Goal: Information Seeking & Learning: Find specific fact

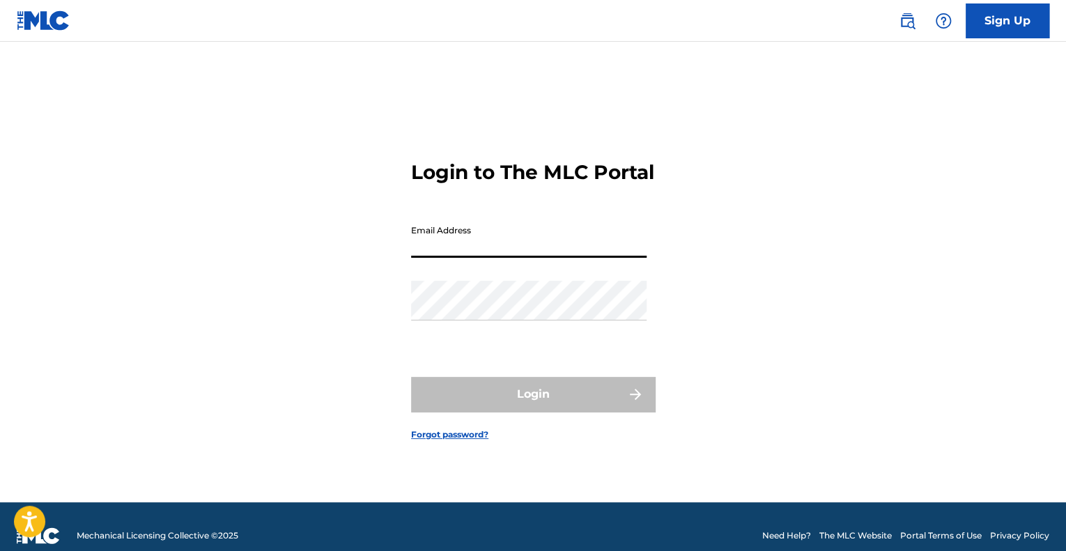
click at [454, 258] on input "Email Address" at bounding box center [528, 238] width 235 height 40
click at [429, 258] on input "Email Address" at bounding box center [528, 238] width 235 height 40
click at [496, 258] on input "Email Address" at bounding box center [528, 238] width 235 height 40
drag, startPoint x: 486, startPoint y: 252, endPoint x: 478, endPoint y: 247, distance: 9.7
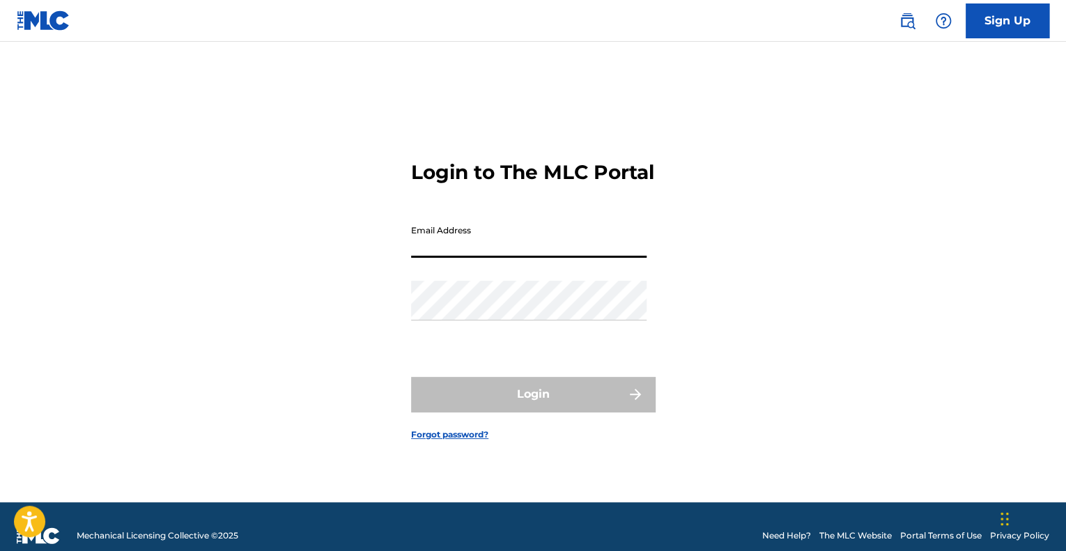
click at [478, 247] on input "Email Address" at bounding box center [528, 238] width 235 height 40
type input "[EMAIL_ADDRESS][DOMAIN_NAME]"
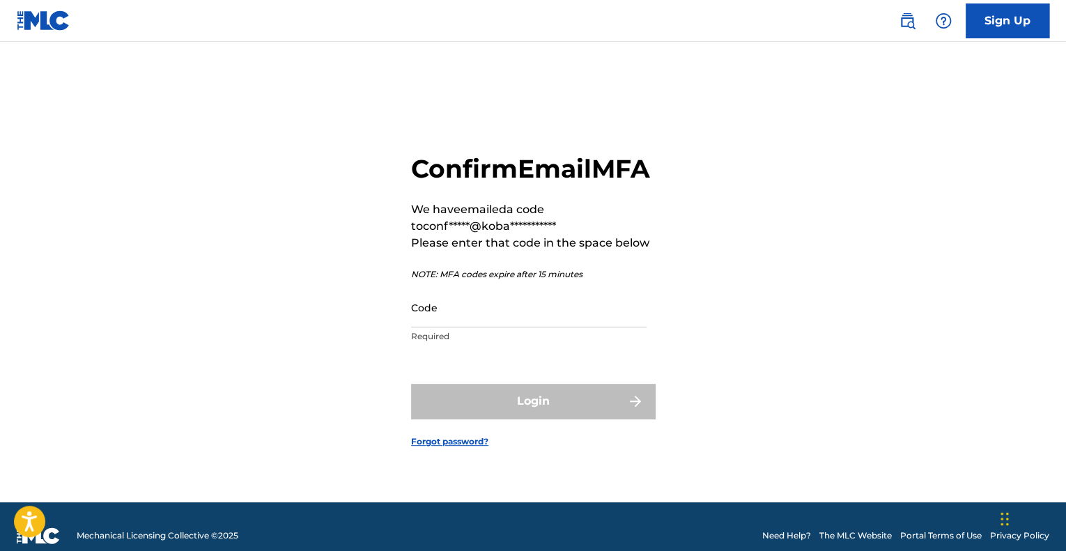
click at [479, 325] on input "Code" at bounding box center [528, 308] width 235 height 40
paste input "932157"
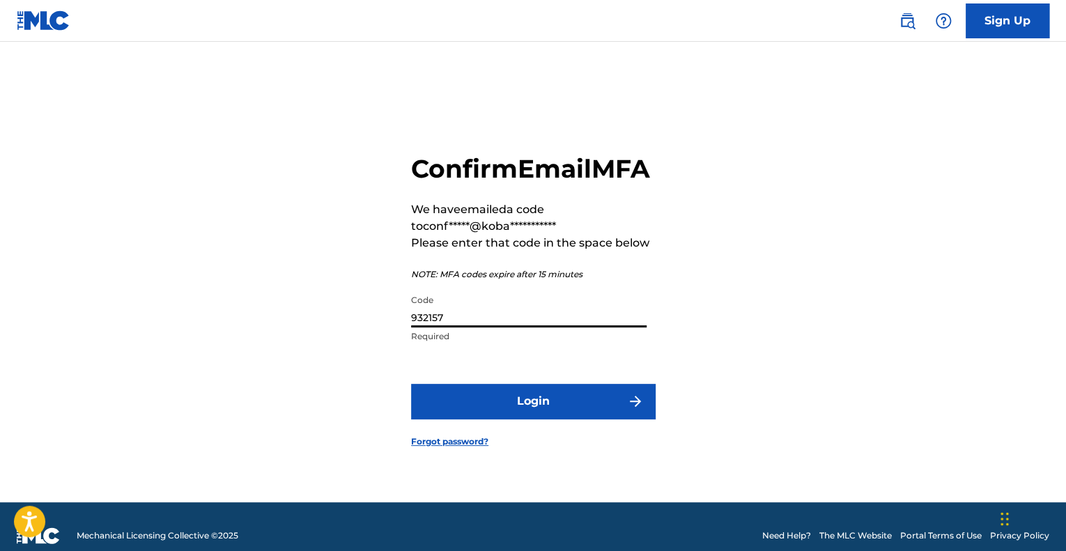
type input "932157"
click at [502, 417] on button "Login" at bounding box center [533, 401] width 244 height 35
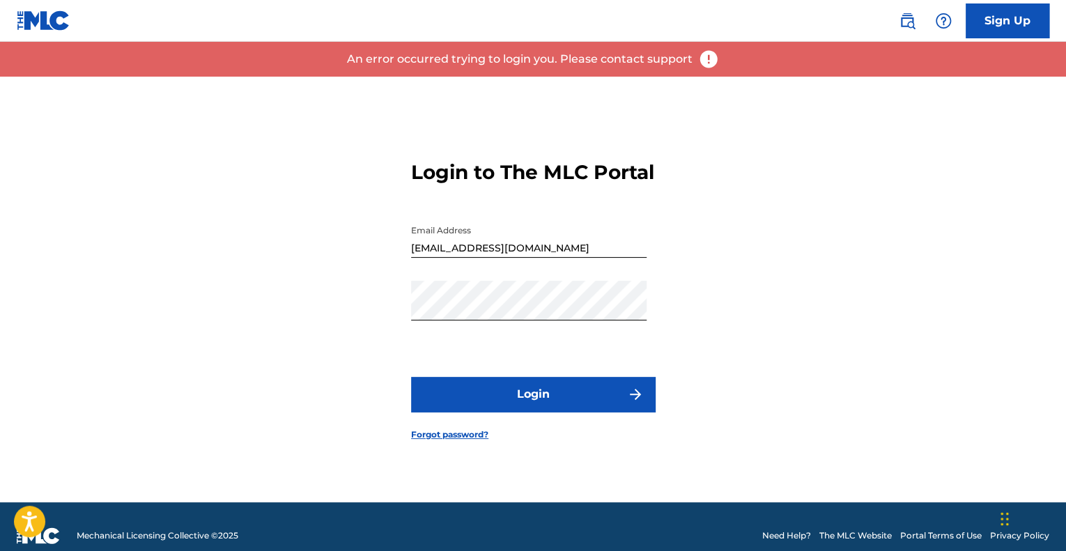
click at [502, 412] on button "Login" at bounding box center [533, 394] width 244 height 35
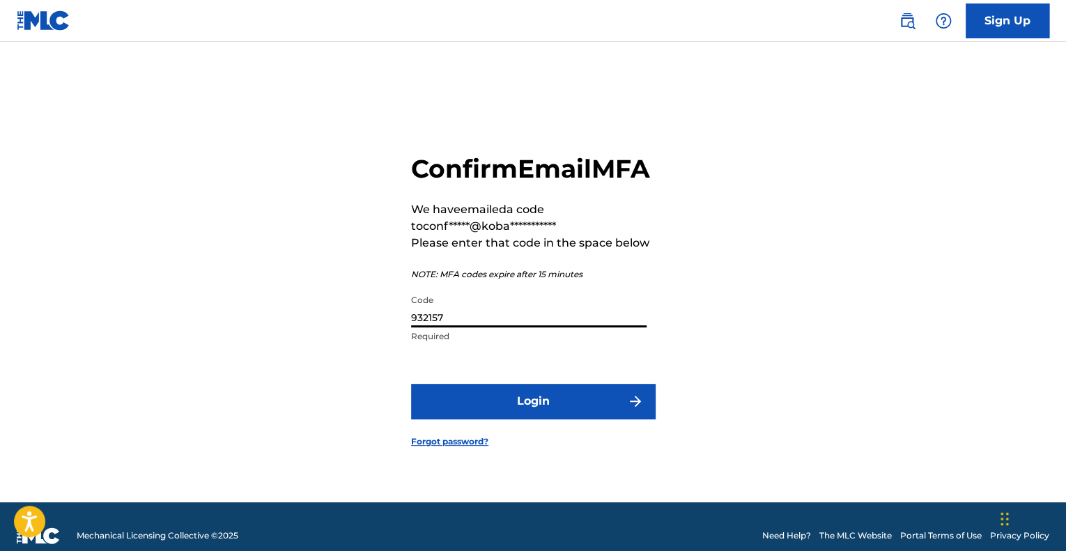
click at [497, 310] on input "932157" at bounding box center [528, 308] width 235 height 40
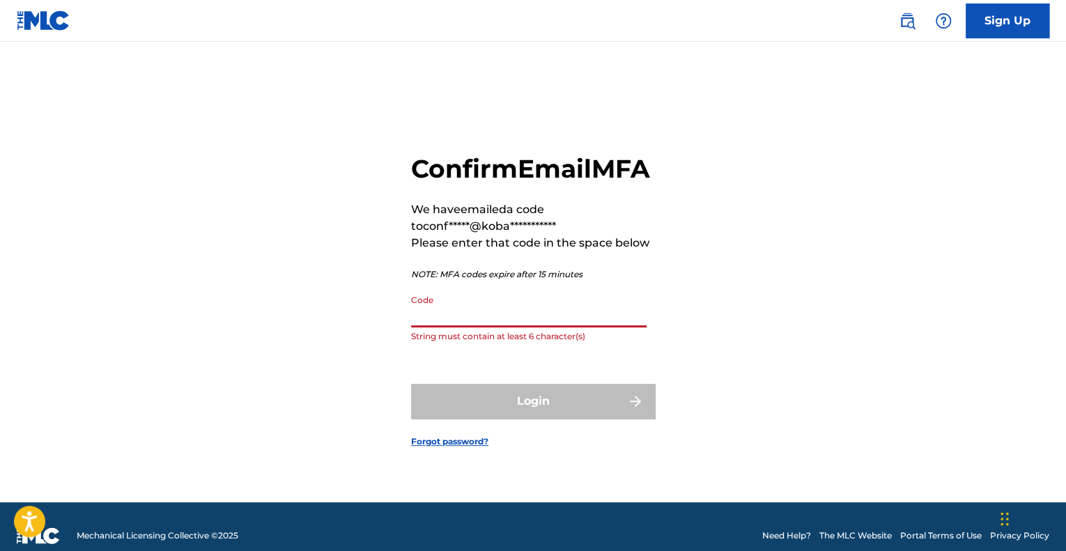
click at [454, 327] on input "Code" at bounding box center [528, 308] width 235 height 40
click at [496, 320] on input "Code" at bounding box center [528, 308] width 235 height 40
paste input "341279"
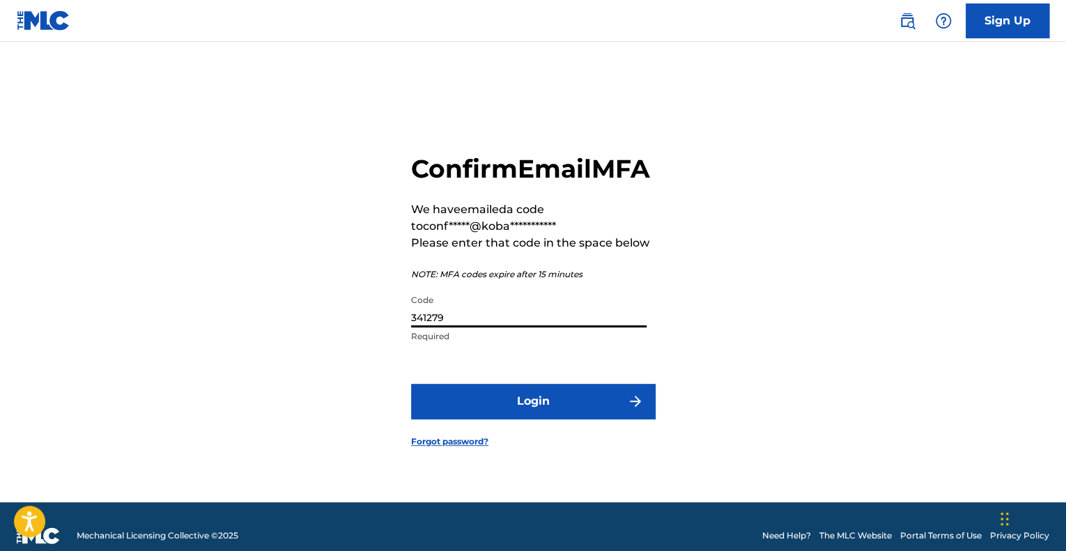
type input "341279"
click at [493, 418] on button "Login" at bounding box center [533, 401] width 244 height 35
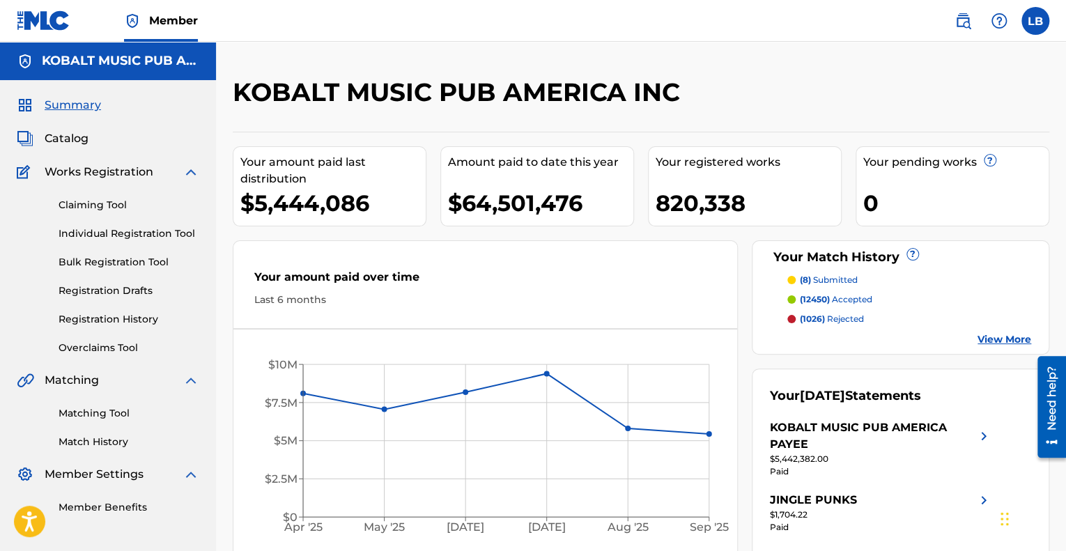
click at [103, 212] on link "Claiming Tool" at bounding box center [129, 205] width 141 height 15
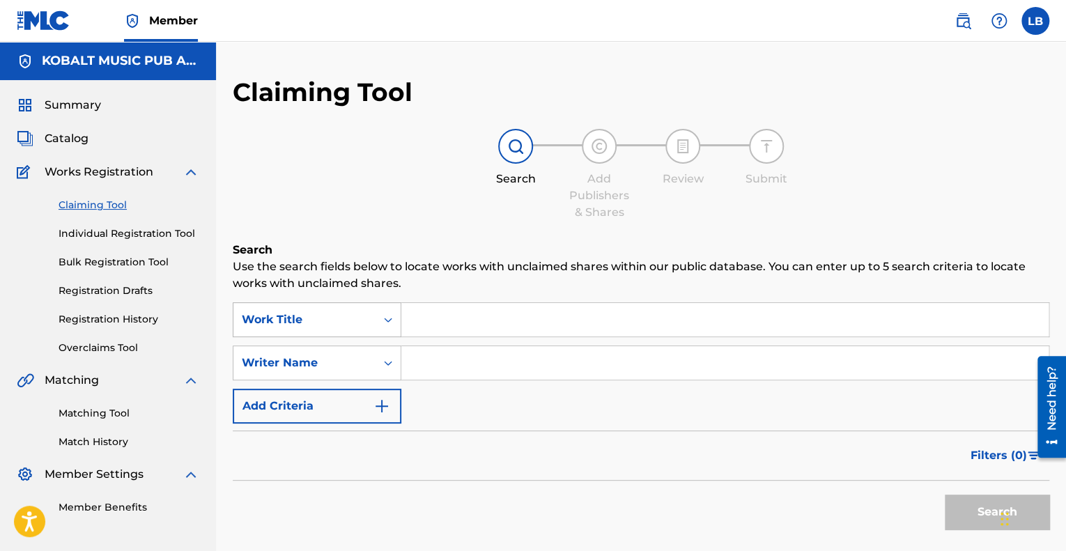
click at [305, 334] on div "Work Title" at bounding box center [317, 319] width 169 height 35
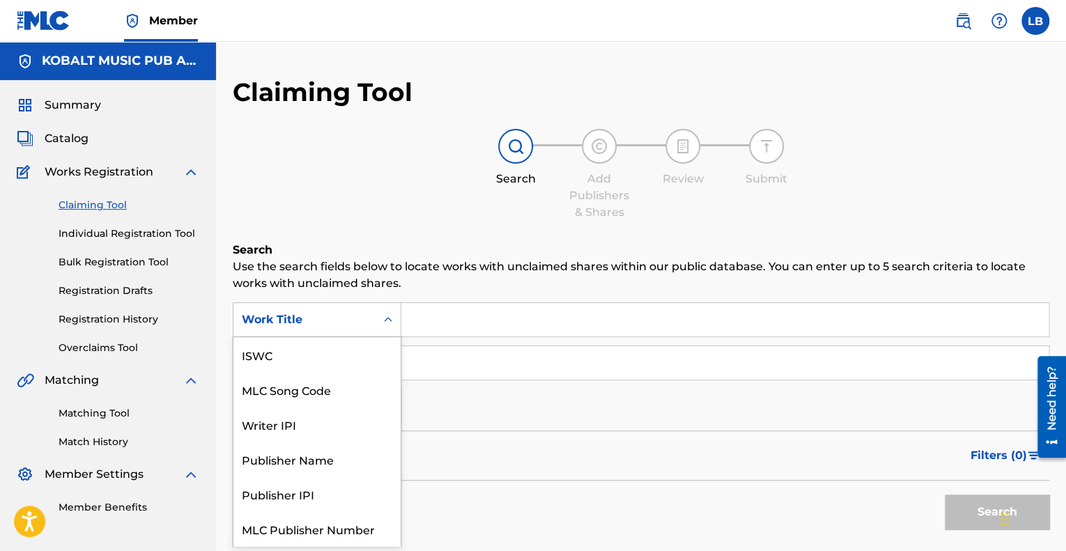
scroll to position [35, 0]
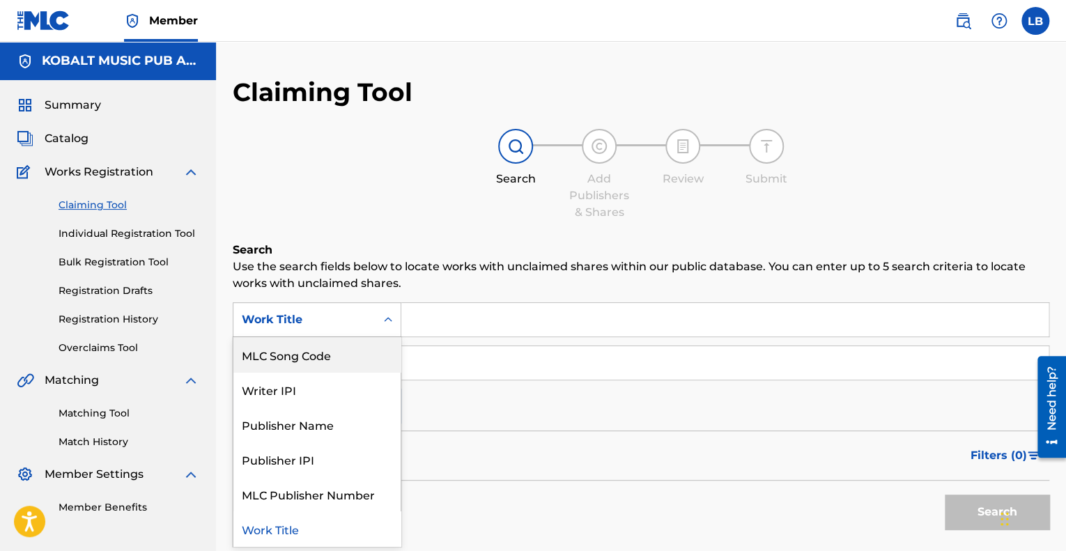
click at [296, 364] on div "MLC Song Code" at bounding box center [316, 354] width 167 height 35
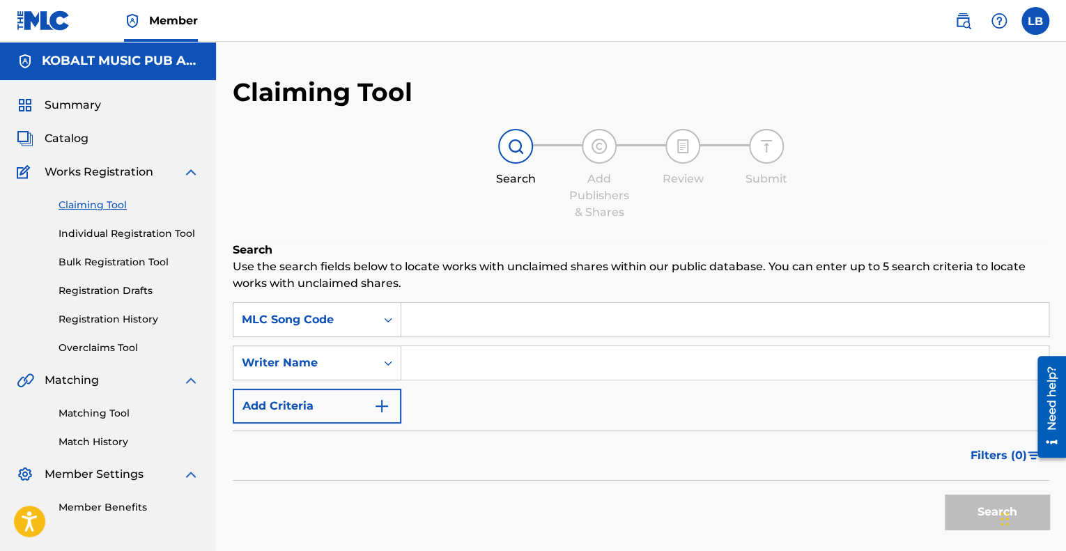
click at [431, 311] on input "Search Form" at bounding box center [724, 319] width 647 height 33
paste input "G1161K"
type input "G1161K"
click at [956, 512] on button "Search" at bounding box center [997, 512] width 105 height 35
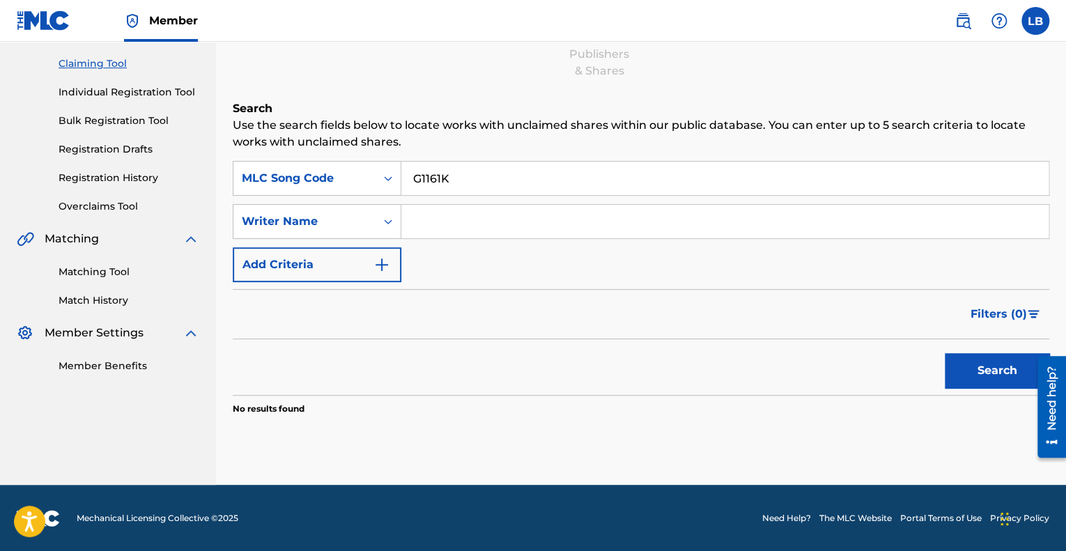
scroll to position [0, 0]
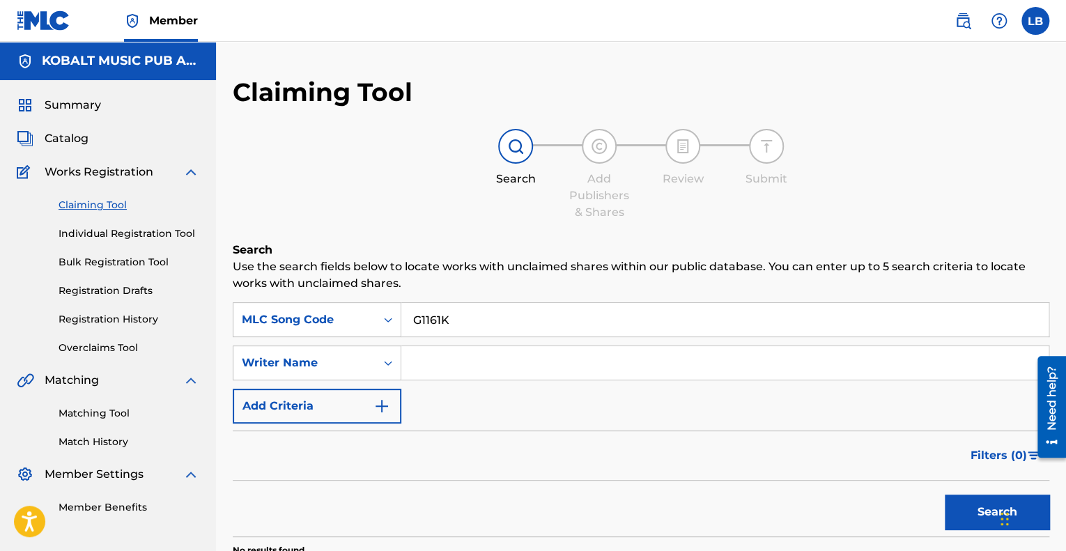
click at [65, 137] on span "Catalog" at bounding box center [67, 138] width 44 height 17
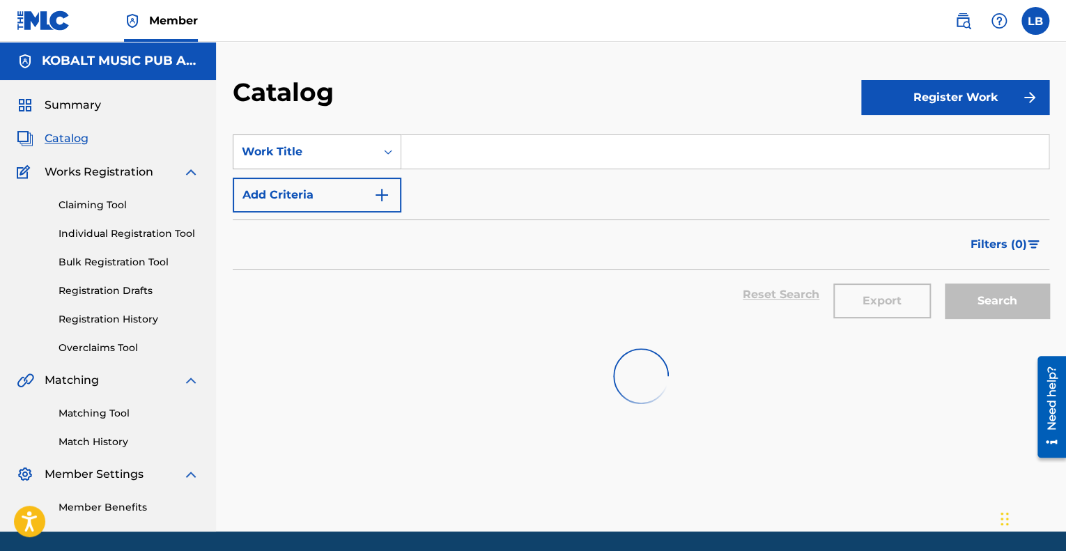
click at [340, 163] on div "Work Title" at bounding box center [304, 152] width 142 height 26
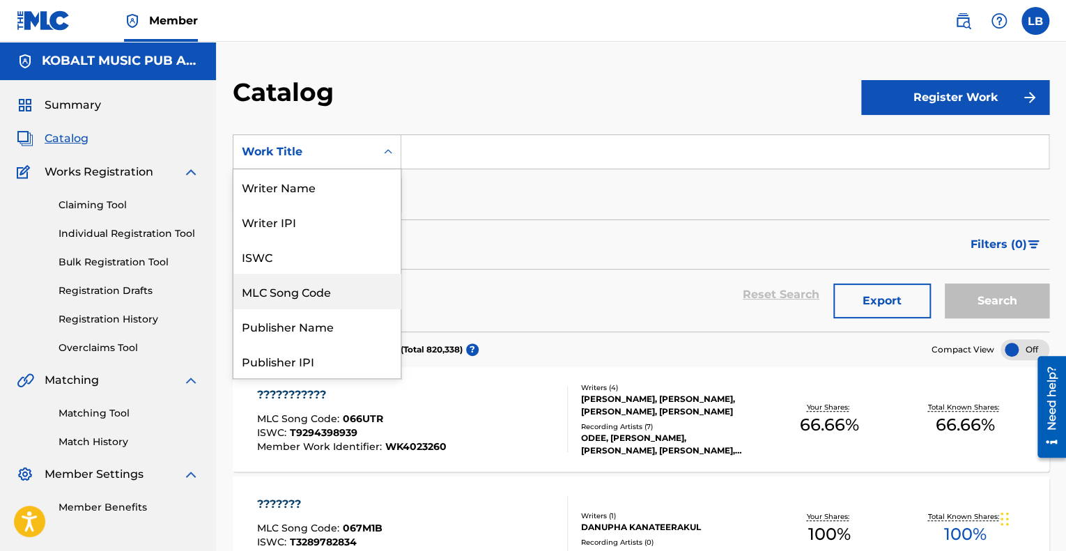
click at [298, 289] on div "MLC Song Code" at bounding box center [316, 291] width 167 height 35
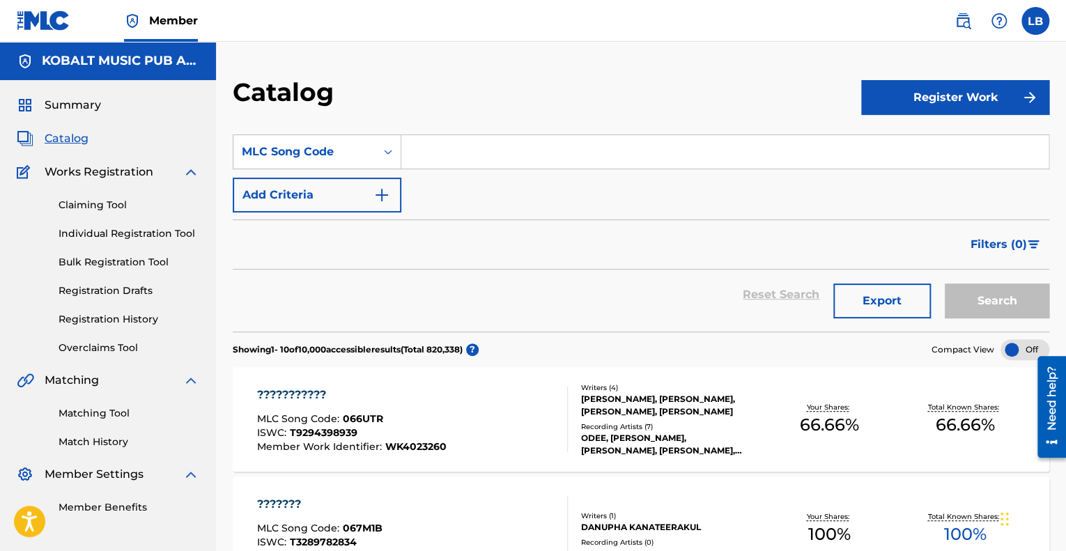
click at [453, 160] on input "Search Form" at bounding box center [724, 151] width 647 height 33
paste input "G1161K"
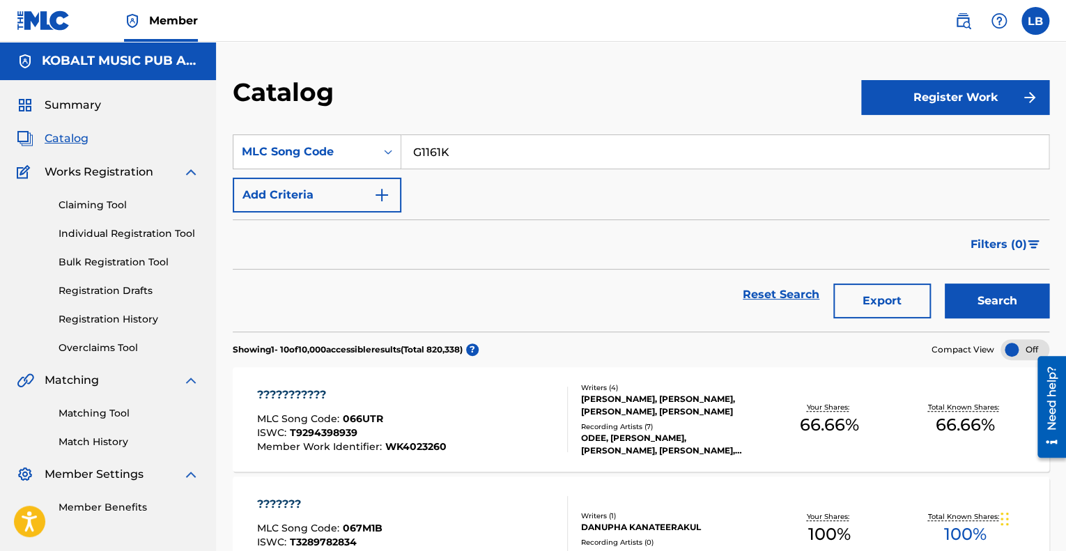
type input "G1161K"
click at [973, 284] on button "Search" at bounding box center [997, 301] width 105 height 35
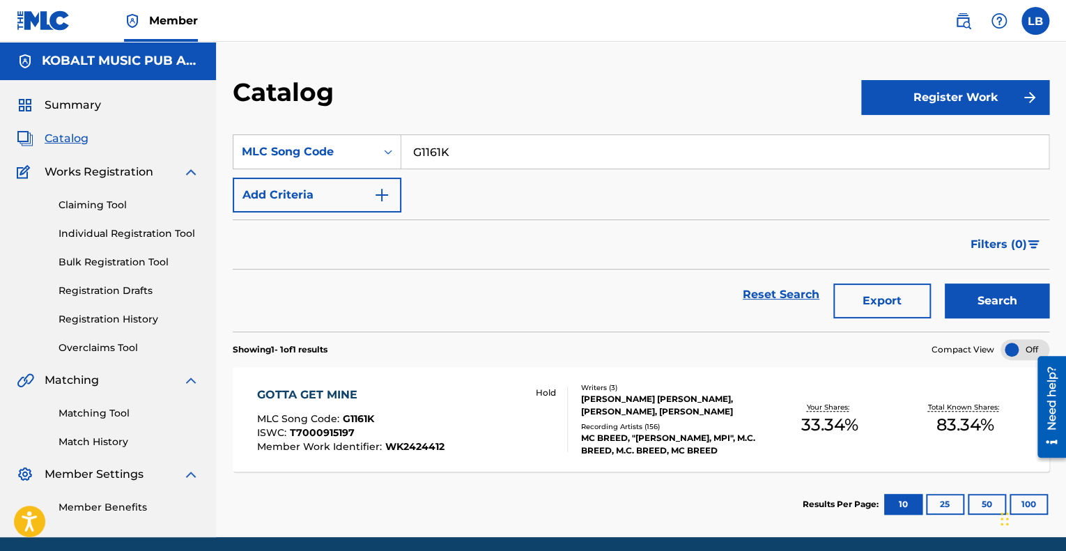
click at [437, 428] on div "ISWC : T7000915197" at bounding box center [350, 435] width 187 height 14
